Goal: Task Accomplishment & Management: Manage account settings

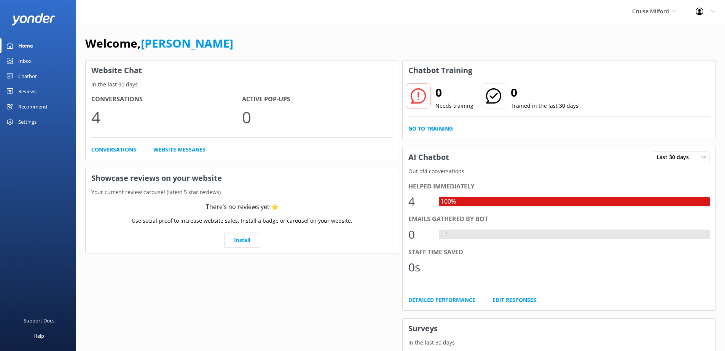
click at [27, 124] on div "Settings" at bounding box center [27, 121] width 18 height 15
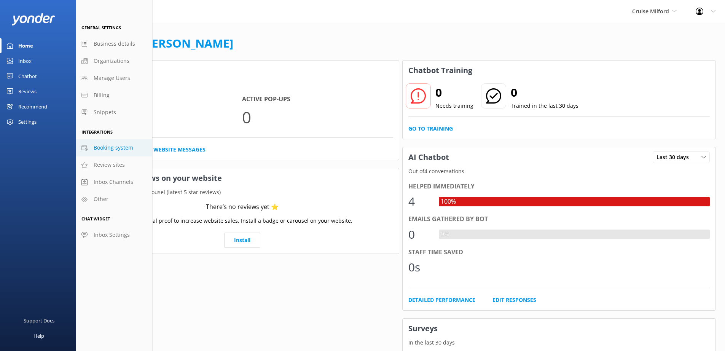
click at [126, 148] on span "Booking system" at bounding box center [114, 147] width 40 height 8
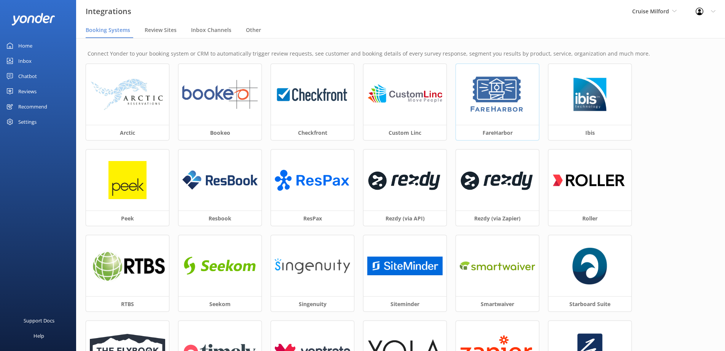
click at [495, 111] on img at bounding box center [496, 94] width 57 height 38
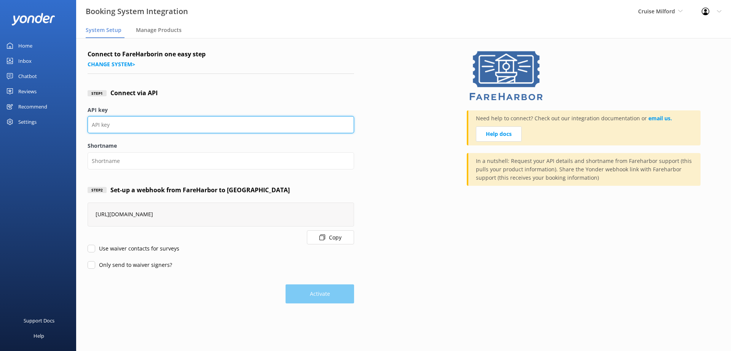
click at [127, 127] on input "API key" at bounding box center [221, 124] width 266 height 17
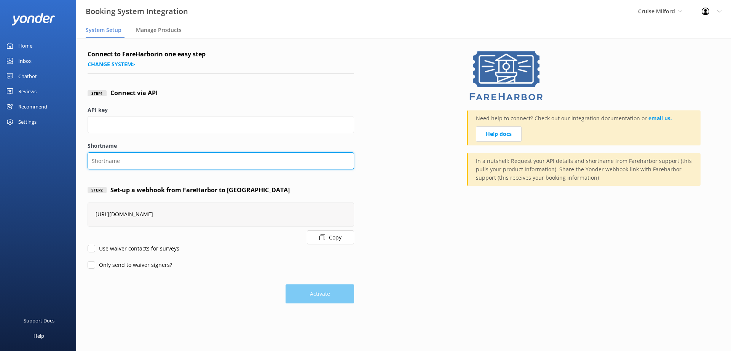
click at [109, 159] on input "Shortname" at bounding box center [221, 160] width 266 height 17
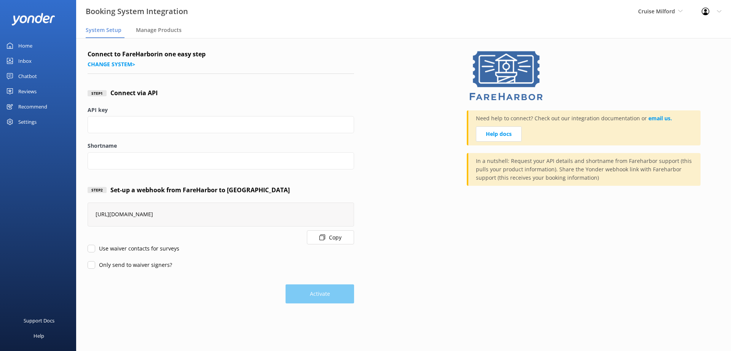
click at [325, 294] on div "Activate" at bounding box center [221, 290] width 266 height 27
click at [128, 248] on label "Use waiver contacts for surveys" at bounding box center [134, 248] width 92 height 8
click at [95, 248] on input "Use waiver contacts for surveys" at bounding box center [92, 249] width 8 height 8
click at [128, 248] on label "Use waiver contacts for surveys" at bounding box center [134, 248] width 92 height 8
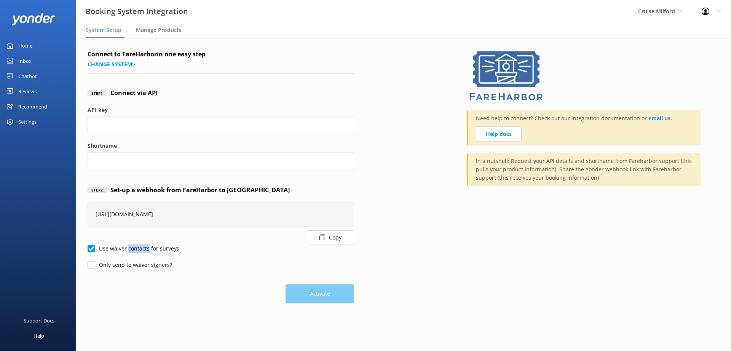
click at [95, 248] on input "Use waiver contacts for surveys" at bounding box center [92, 249] width 8 height 8
checkbox input "false"
click at [122, 266] on label "Only send to waiver signers?" at bounding box center [130, 265] width 84 height 8
click at [95, 266] on input "Only send to waiver signers?" at bounding box center [92, 265] width 8 height 8
click at [122, 266] on label "Only send to waiver signers?" at bounding box center [130, 265] width 84 height 8
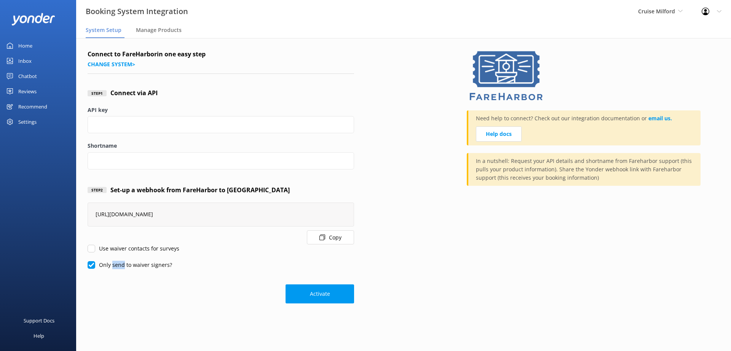
click at [95, 266] on input "Only send to waiver signers?" at bounding box center [92, 265] width 8 height 8
checkbox input "false"
click at [216, 274] on form "Connect to FareHarbor in one easy step Change system > Step 1 Connect via API A…" at bounding box center [221, 176] width 266 height 254
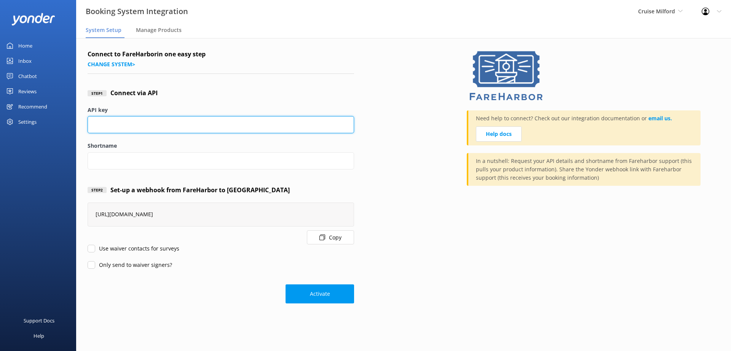
click at [221, 127] on input "API key" at bounding box center [221, 124] width 266 height 17
click at [213, 127] on input "API key" at bounding box center [221, 124] width 266 height 17
type input "n"
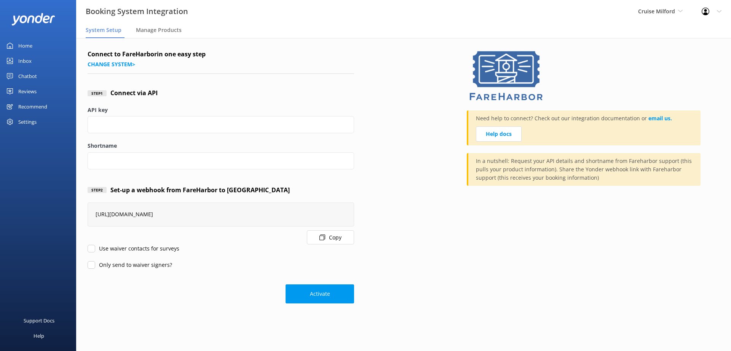
click at [222, 266] on div "Only send to waiver signers?" at bounding box center [221, 265] width 266 height 8
click at [324, 294] on button "Activate" at bounding box center [319, 293] width 68 height 19
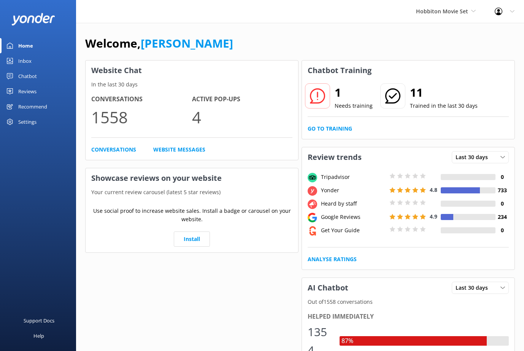
click at [26, 60] on div "Inbox" at bounding box center [24, 60] width 13 height 15
